Goal: Task Accomplishment & Management: Use online tool/utility

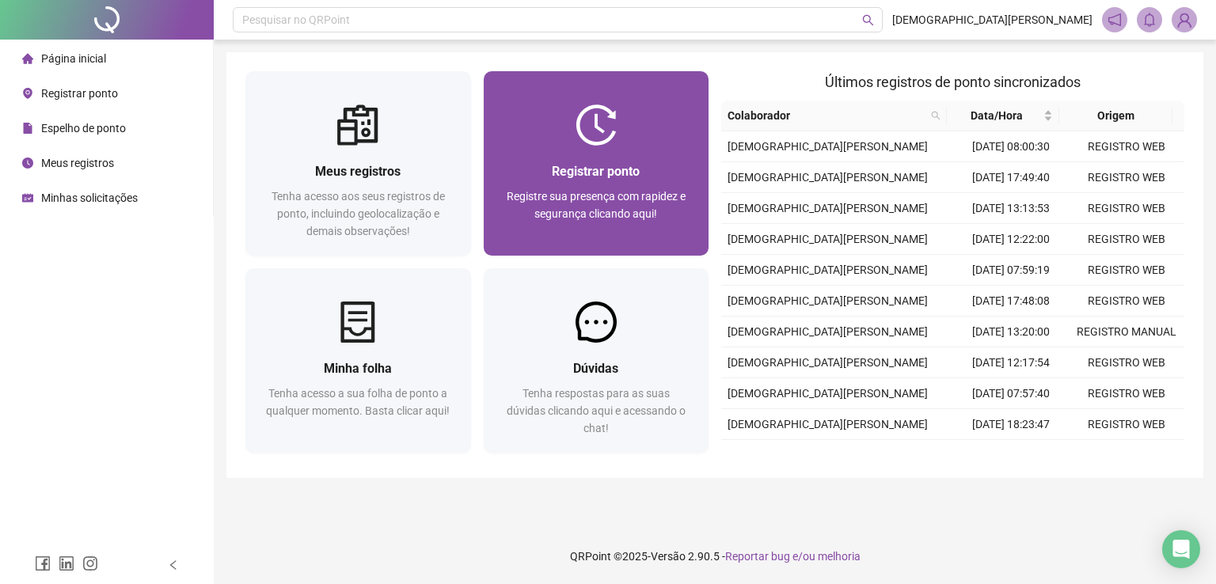
click at [572, 153] on div "Registrar ponto Registre sua presença com rapidez e segurança clicando aqui!" at bounding box center [597, 201] width 226 height 110
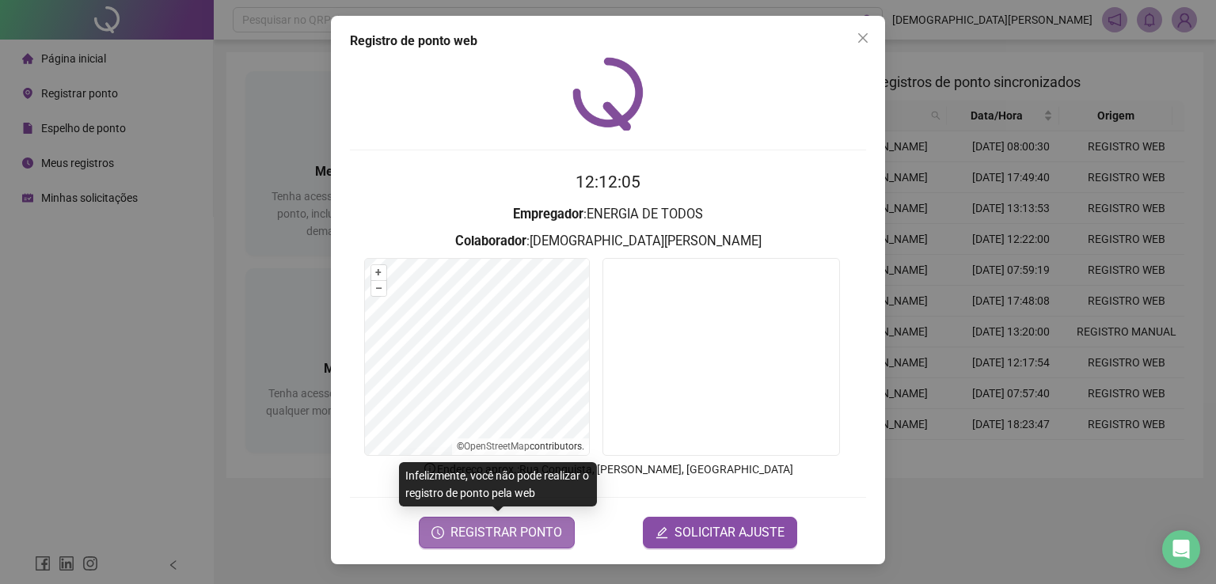
click at [477, 531] on span "REGISTRAR PONTO" at bounding box center [506, 532] width 112 height 19
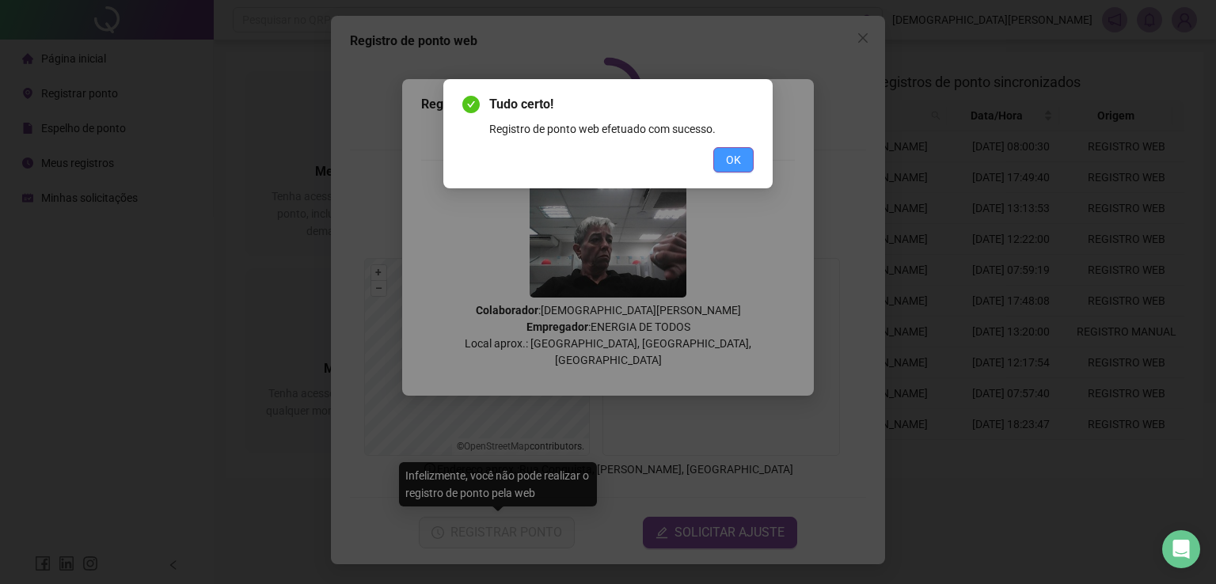
click at [736, 160] on span "OK" at bounding box center [733, 159] width 15 height 17
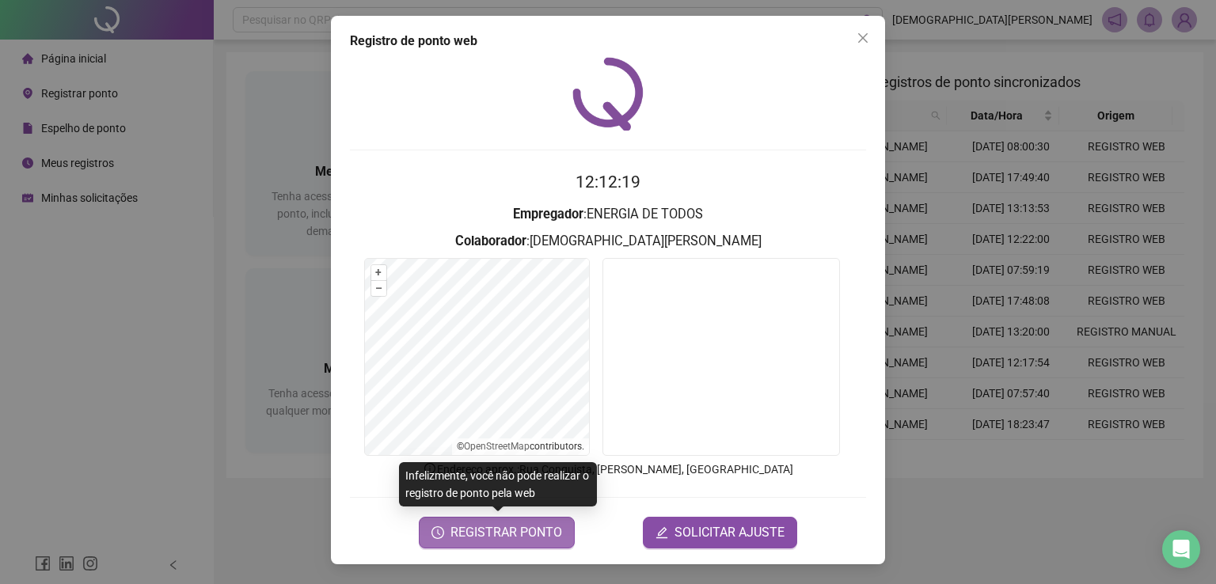
click at [516, 532] on span "REGISTRAR PONTO" at bounding box center [506, 532] width 112 height 19
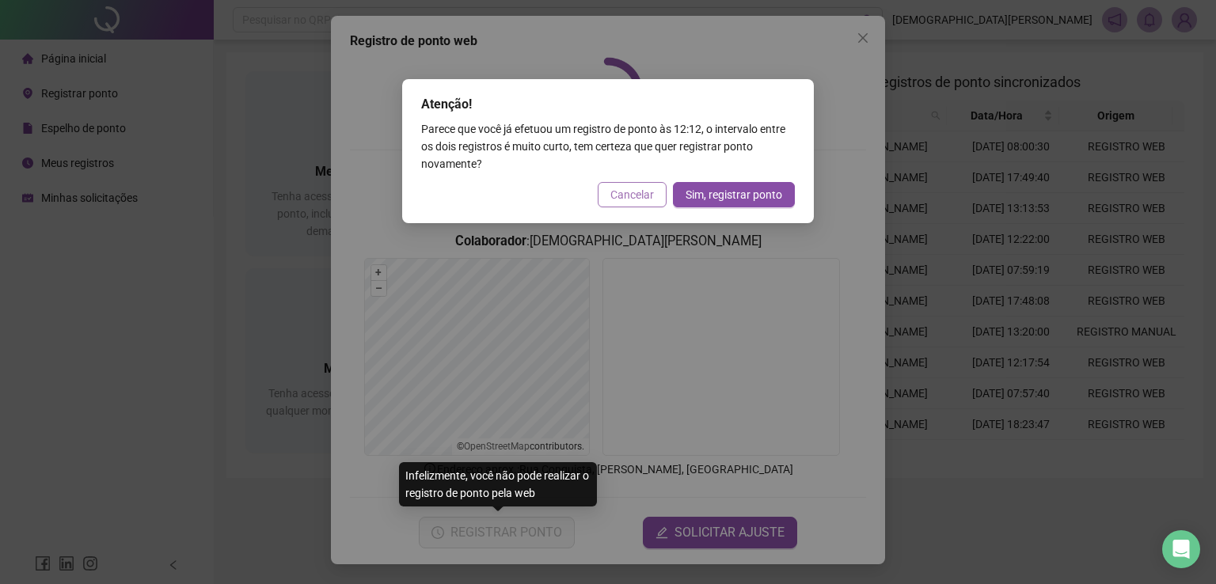
click at [636, 192] on span "Cancelar" at bounding box center [632, 194] width 44 height 17
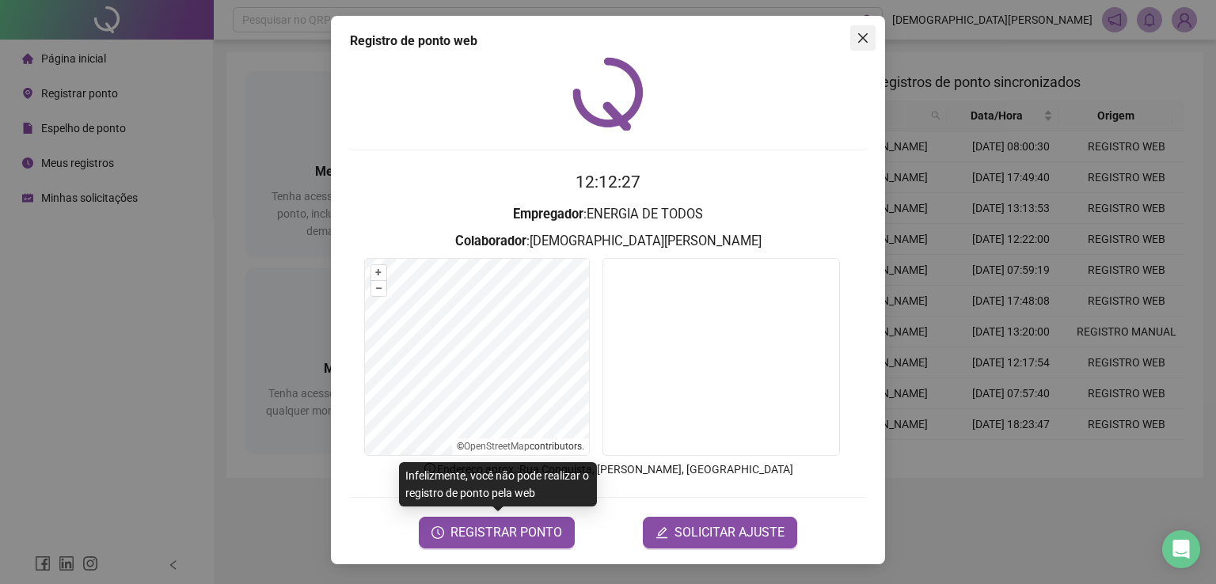
click at [859, 44] on icon "close" at bounding box center [862, 38] width 13 height 13
